Goal: Task Accomplishment & Management: Complete application form

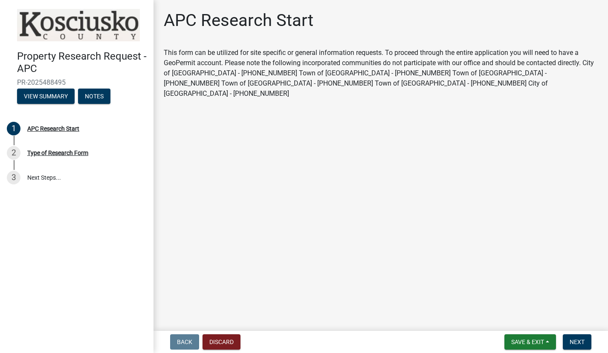
click at [271, 213] on main "APC Research Start This form can be utilized for site specific or general infor…" at bounding box center [381, 164] width 455 height 328
click at [582, 337] on button "Next" at bounding box center [577, 342] width 29 height 15
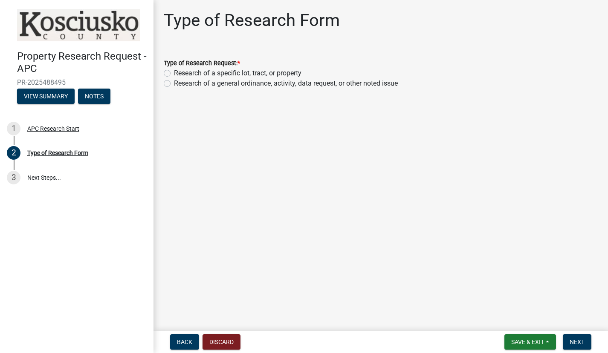
click at [174, 73] on label "Research of a specific lot, tract, or property" at bounding box center [237, 73] width 127 height 10
click at [174, 73] on input "Research of a specific lot, tract, or property" at bounding box center [177, 71] width 6 height 6
radio input "true"
click at [585, 343] on span "Next" at bounding box center [577, 342] width 15 height 7
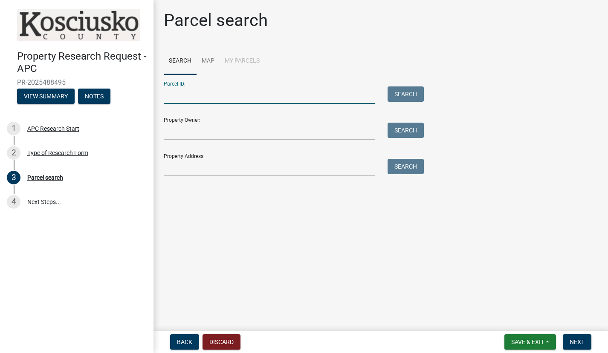
click at [180, 95] on input "Parcel ID:" at bounding box center [269, 95] width 211 height 17
paste input "[PHONE_NUMBER]"
type input "[PHONE_NUMBER]"
click at [401, 99] on button "Search" at bounding box center [406, 94] width 36 height 15
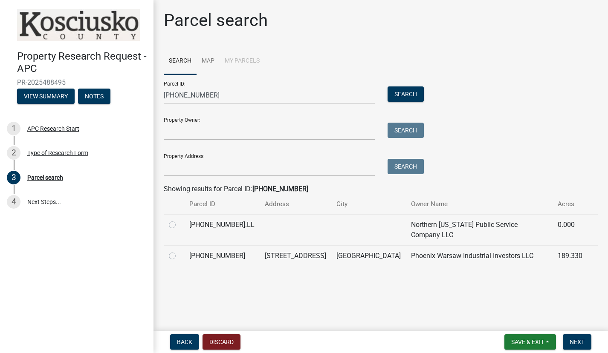
click at [179, 251] on label at bounding box center [179, 251] width 0 height 0
click at [179, 251] on input "radio" at bounding box center [182, 254] width 6 height 6
radio input "true"
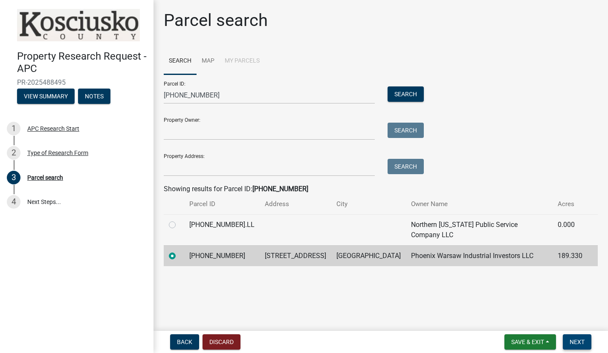
click at [570, 344] on button "Next" at bounding box center [577, 342] width 29 height 15
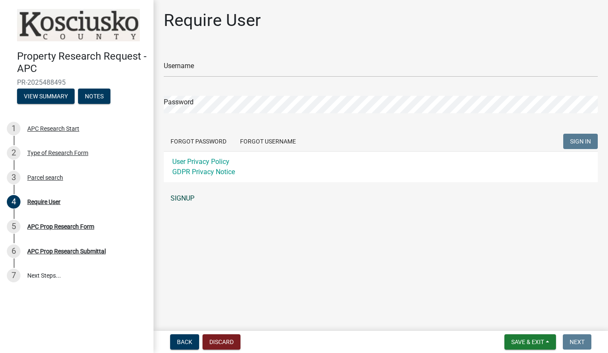
click at [174, 195] on link "SIGNUP" at bounding box center [381, 198] width 434 height 17
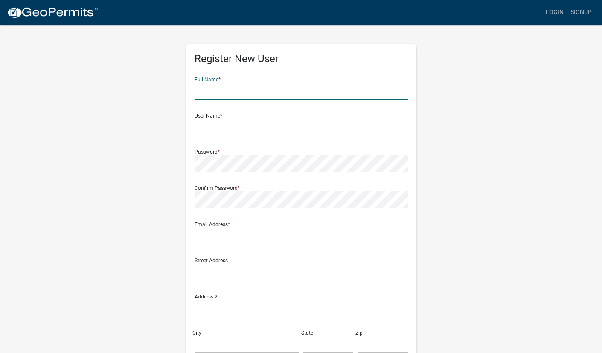
click at [228, 94] on input "text" at bounding box center [300, 90] width 213 height 17
type input "[PERSON_NAME]"
type input "[PERSON_NAME][EMAIL_ADDRESS][DOMAIN_NAME]"
type input "[STREET_ADDRESS]"
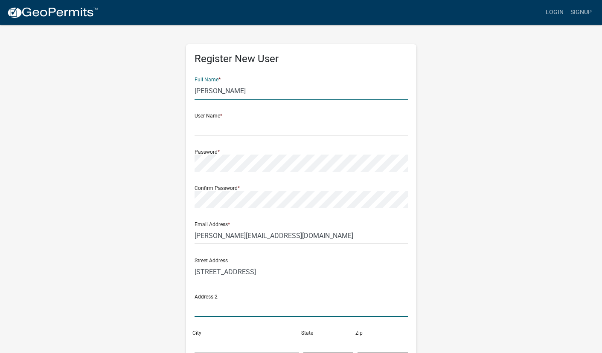
type input "[STREET_ADDRESS]"
type input "[US_STATE][GEOGRAPHIC_DATA]"
type input "OK"
type input "73142"
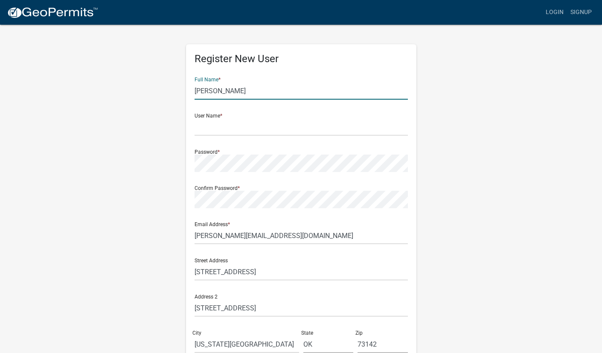
type input "4052063040"
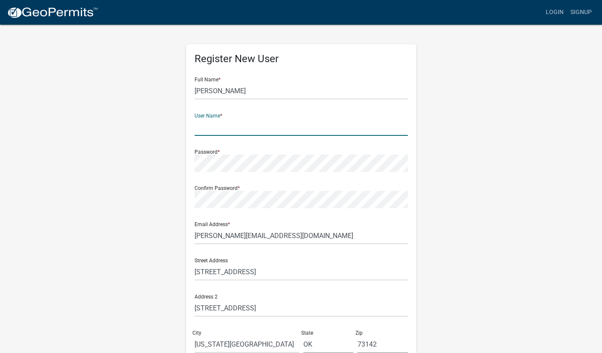
click at [233, 126] on input "text" at bounding box center [300, 127] width 213 height 17
type input "[EMAIL_ADDRESS][DOMAIN_NAME]"
click at [155, 258] on div "Register New User Full Name * [PERSON_NAME] User Name * [EMAIL_ADDRESS][DOMAIN_…" at bounding box center [301, 252] width 486 height 456
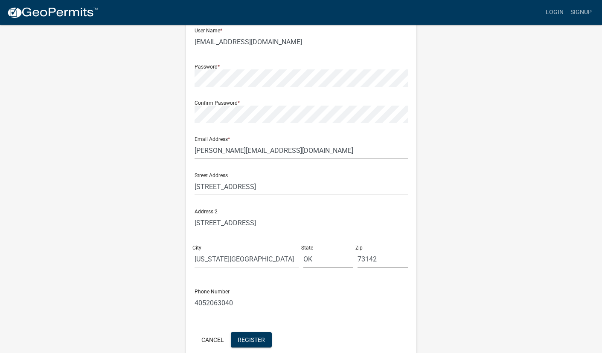
scroll to position [127, 0]
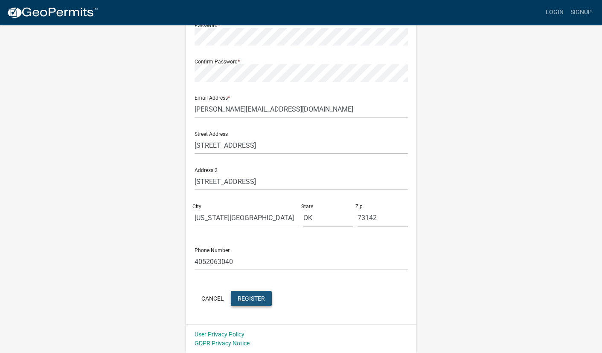
click at [254, 301] on span "Register" at bounding box center [251, 298] width 27 height 7
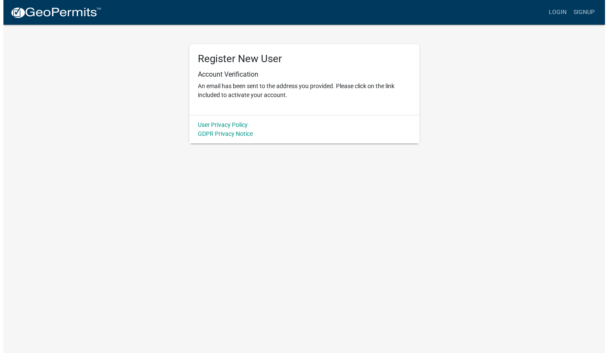
scroll to position [0, 0]
click at [556, 14] on link "Login" at bounding box center [560, 12] width 25 height 16
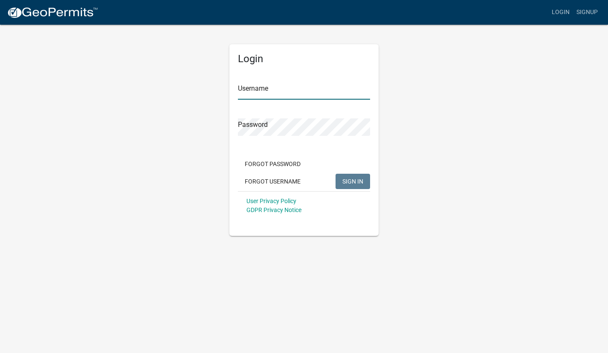
type input "[EMAIL_ADDRESS][DOMAIN_NAME]"
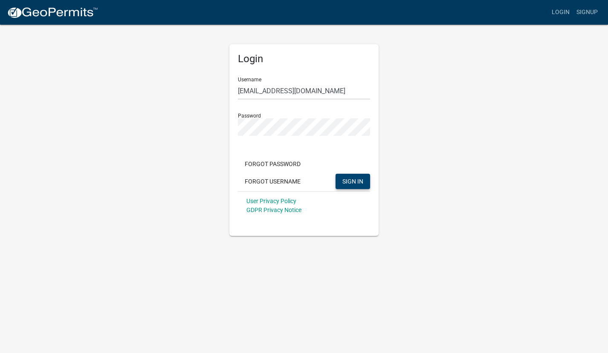
click at [351, 181] on span "SIGN IN" at bounding box center [352, 181] width 21 height 7
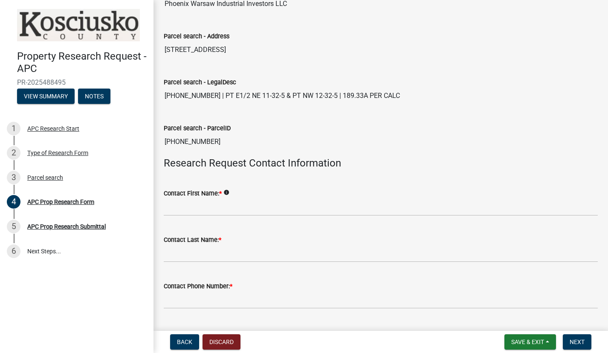
scroll to position [128, 0]
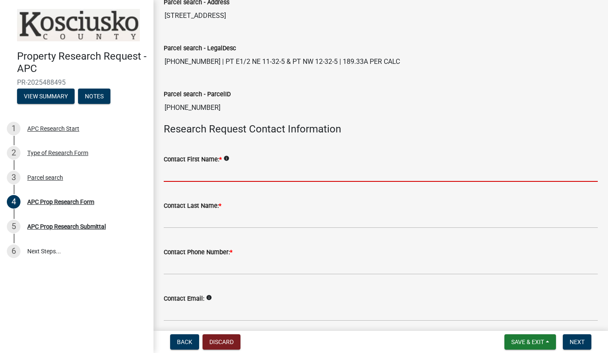
click at [181, 170] on input "Contact First Name: *" at bounding box center [381, 173] width 434 height 17
type input "Kori"
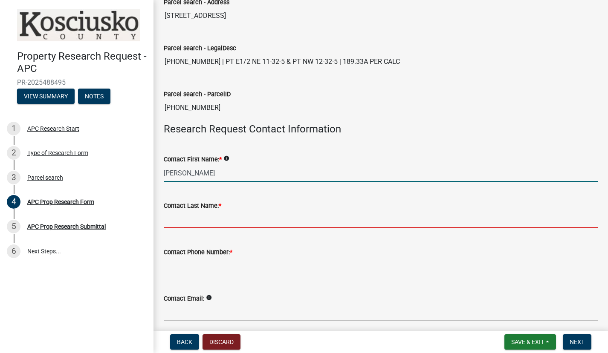
type input "Ryan"
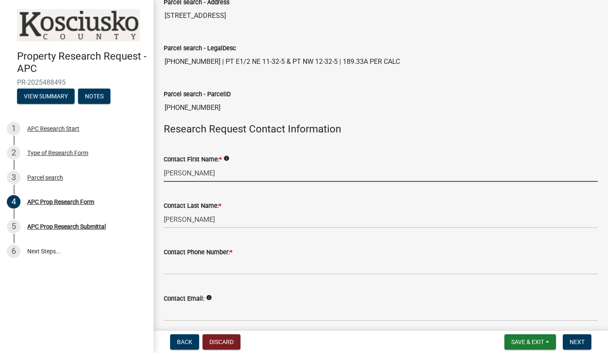
type input "4052063040"
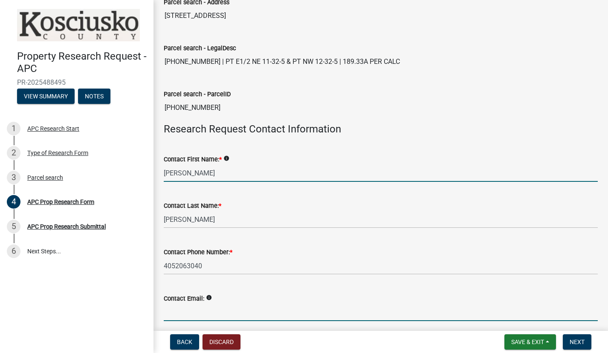
type input "[PERSON_NAME][EMAIL_ADDRESS][DOMAIN_NAME]"
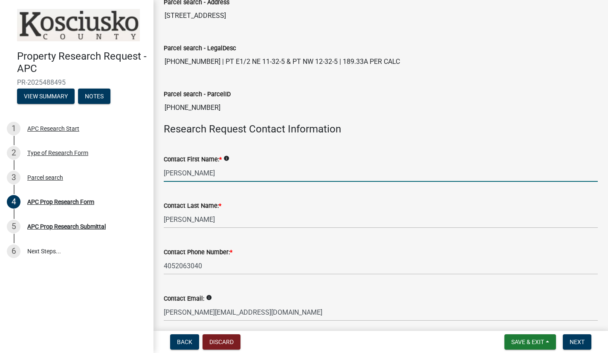
type input "[STREET_ADDRESS]"
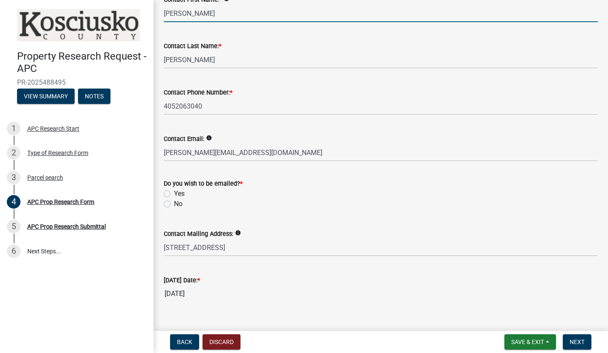
scroll to position [298, 0]
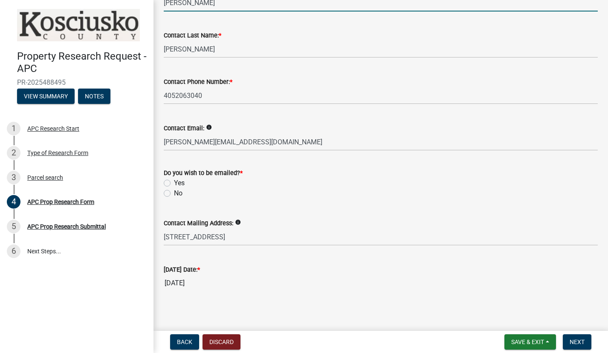
click at [174, 185] on label "Yes" at bounding box center [179, 183] width 11 height 10
click at [174, 184] on input "Yes" at bounding box center [177, 181] width 6 height 6
radio input "true"
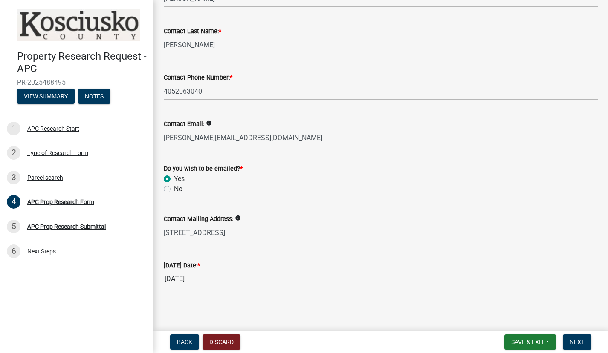
click at [246, 244] on wm-data-entity-input "Contact Mailing Address: info 14916 Sedona Drive" at bounding box center [381, 225] width 434 height 46
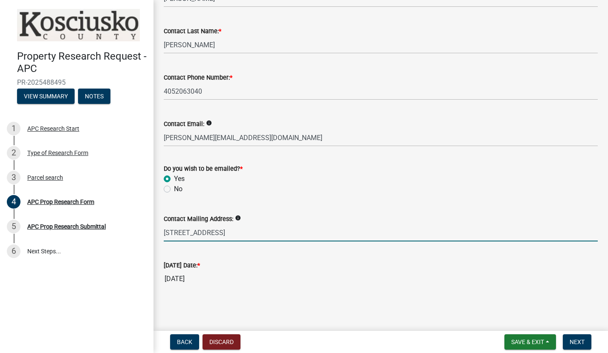
click at [246, 236] on input "[STREET_ADDRESS]" at bounding box center [381, 232] width 434 height 17
click at [584, 342] on span "Next" at bounding box center [577, 342] width 15 height 7
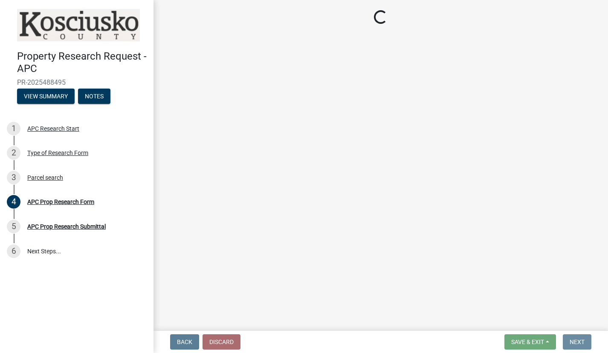
scroll to position [0, 0]
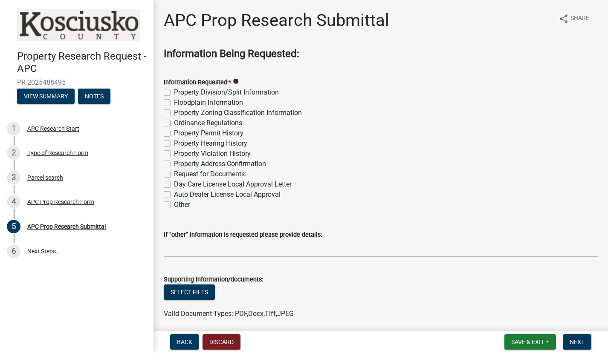
click at [174, 113] on label "Property Zoning Classification Information" at bounding box center [238, 113] width 128 height 10
click at [174, 113] on input "Property Zoning Classification Information" at bounding box center [177, 111] width 6 height 6
checkbox input "true"
checkbox input "false"
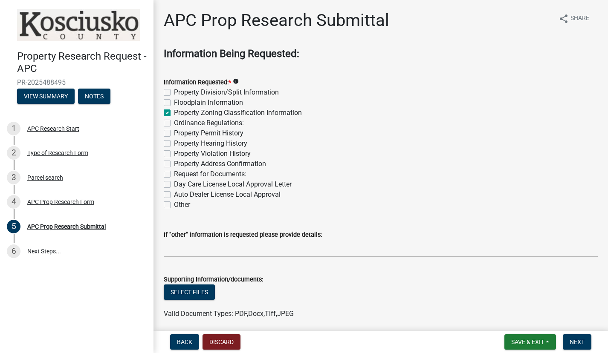
checkbox input "true"
checkbox input "false"
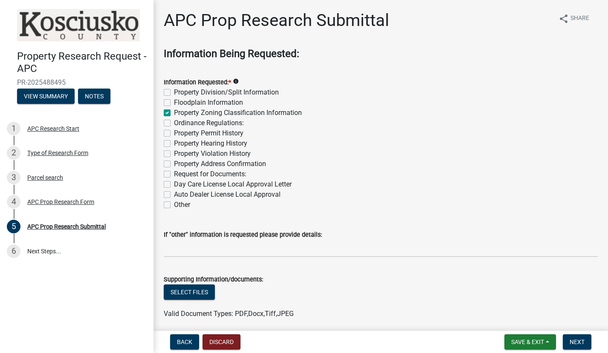
checkbox input "false"
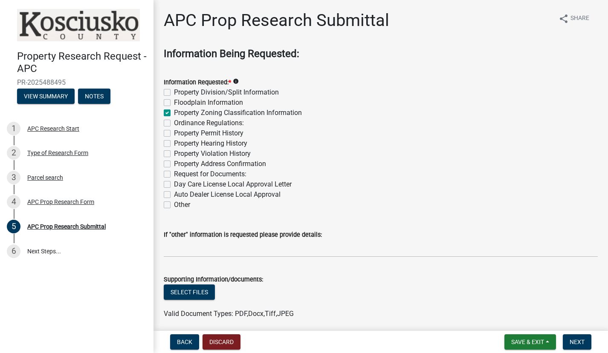
click at [174, 155] on label "Property Violation History" at bounding box center [212, 154] width 77 height 10
click at [174, 154] on input "Property Violation History" at bounding box center [177, 152] width 6 height 6
checkbox input "true"
checkbox input "false"
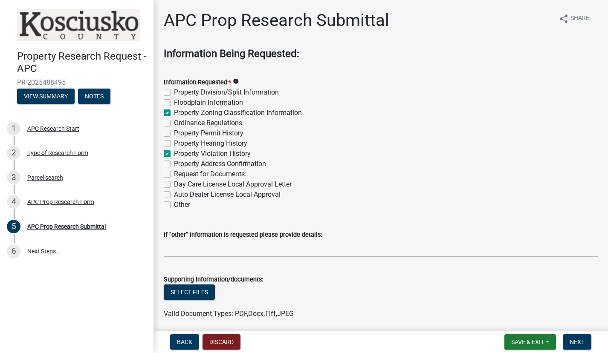
checkbox input "true"
checkbox input "false"
checkbox input "true"
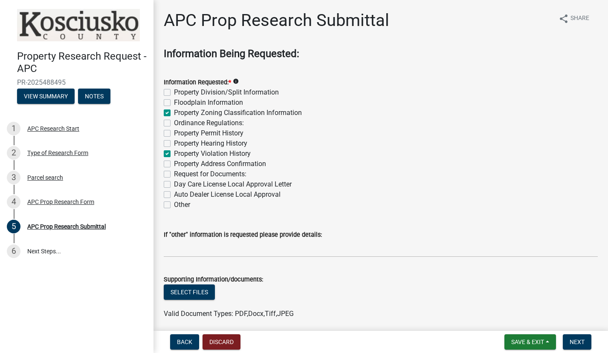
checkbox input "false"
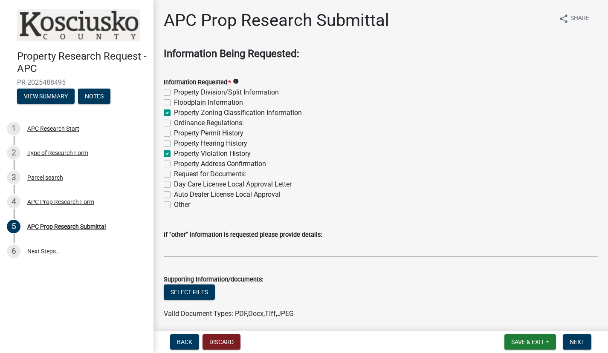
click at [174, 164] on label "Property Address Confirmation" at bounding box center [220, 164] width 92 height 10
click at [174, 164] on input "Property Address Confirmation" at bounding box center [177, 162] width 6 height 6
checkbox input "true"
checkbox input "false"
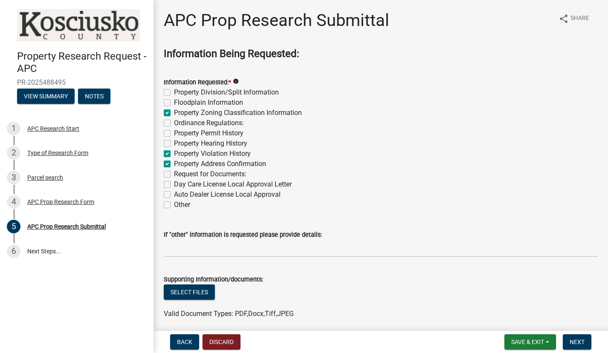
checkbox input "true"
checkbox input "false"
checkbox input "true"
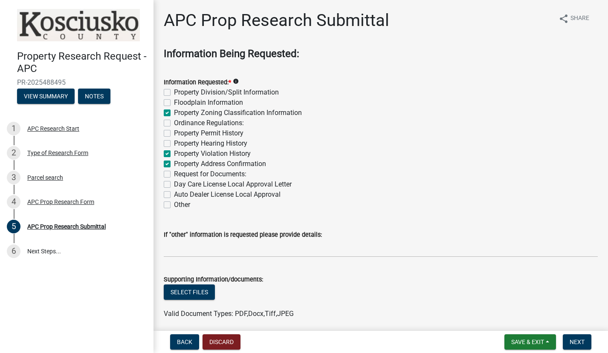
checkbox input "true"
checkbox input "false"
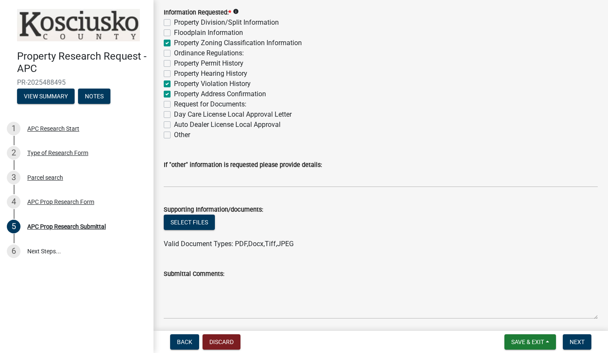
scroll to position [85, 0]
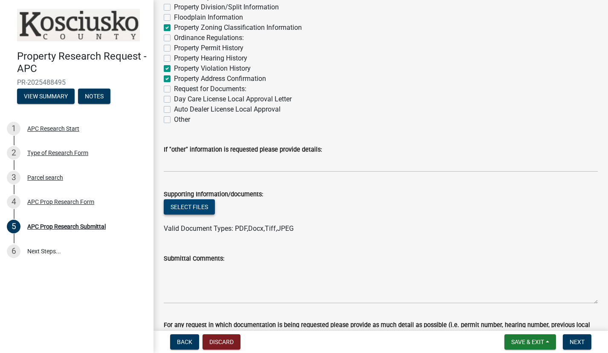
click at [177, 202] on button "Select files" at bounding box center [189, 207] width 51 height 15
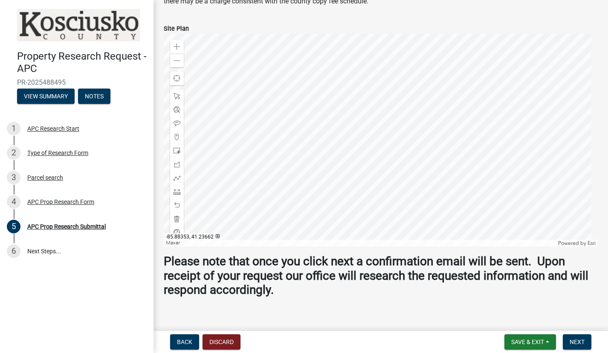
scroll to position [522, 0]
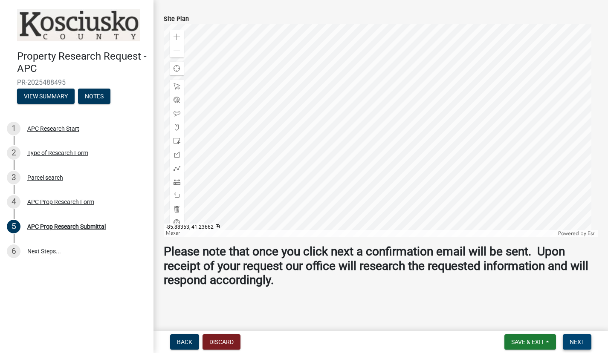
click at [576, 338] on button "Next" at bounding box center [577, 342] width 29 height 15
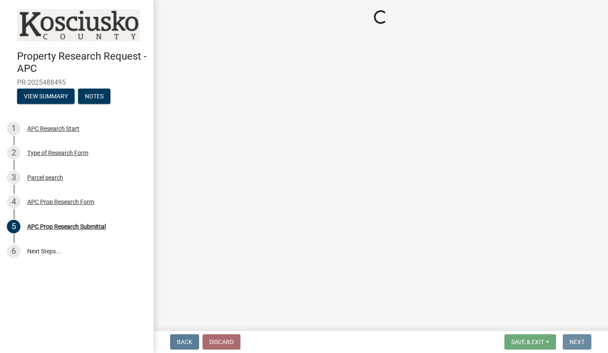
scroll to position [0, 0]
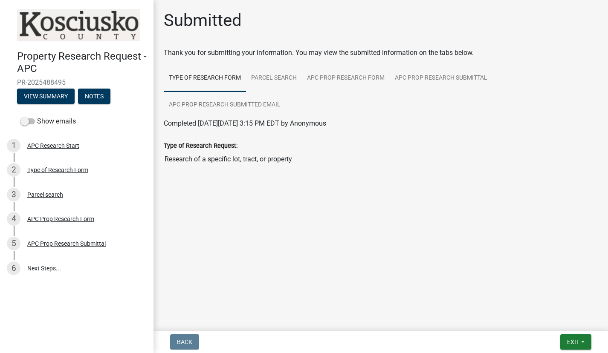
click at [327, 264] on main "Submitted Thank you for submitting your information. You may view the submitted…" at bounding box center [381, 164] width 455 height 328
click at [330, 266] on main "Submitted Thank you for submitting your information. You may view the submitted…" at bounding box center [381, 164] width 455 height 328
